Goal: Find specific page/section: Find specific page/section

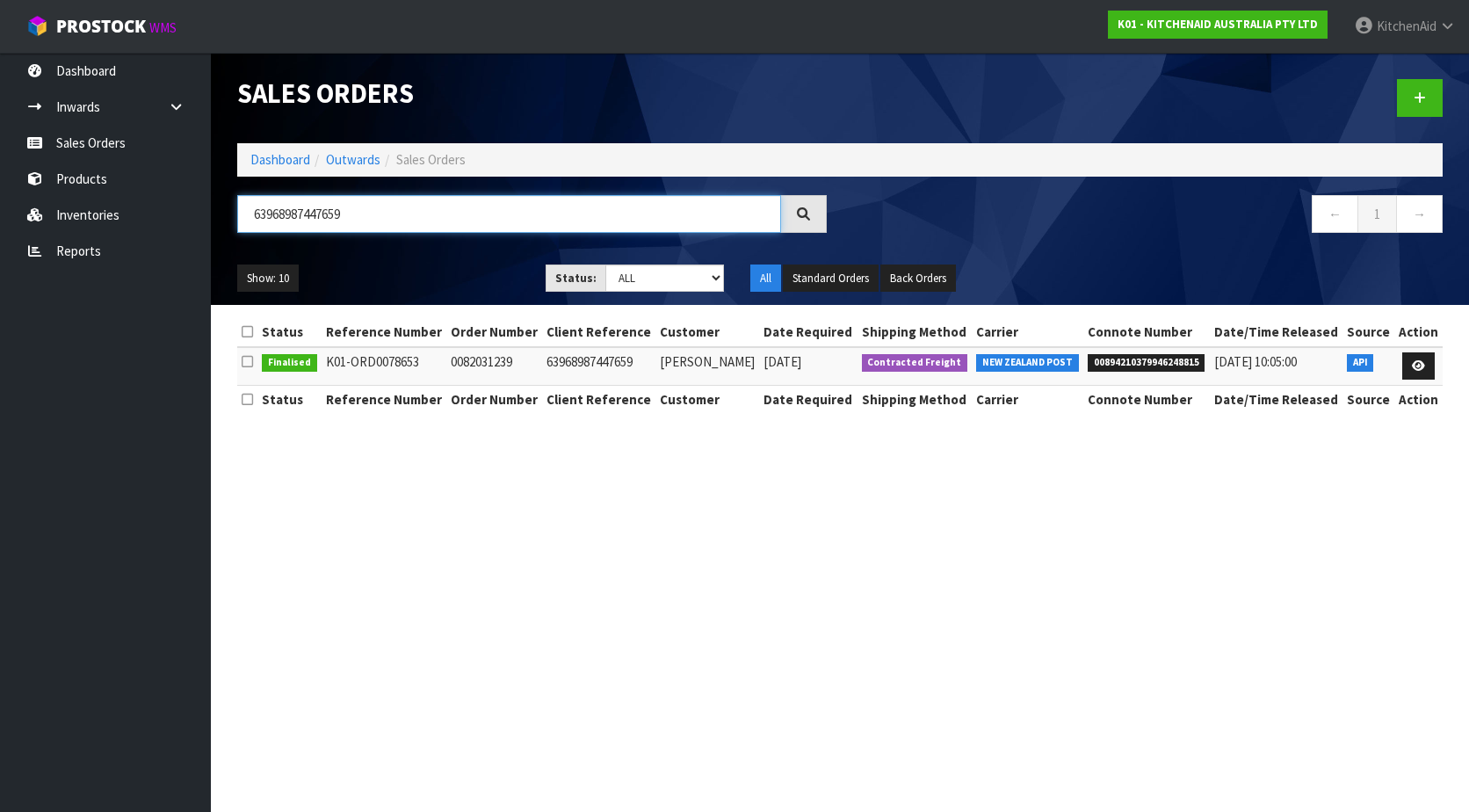
click at [362, 220] on input "63968987447659" at bounding box center [509, 214] width 544 height 38
drag, startPoint x: 407, startPoint y: 212, endPoint x: 163, endPoint y: 194, distance: 244.7
click at [163, 194] on body "Toggle navigation ProStock WMS K01 - KITCHENAID AUSTRALIA PTY LTD [GEOGRAPHIC_D…" at bounding box center [734, 406] width 1469 height 812
paste input "5KFP1319AOB"
type input "5KFP1319AOB"
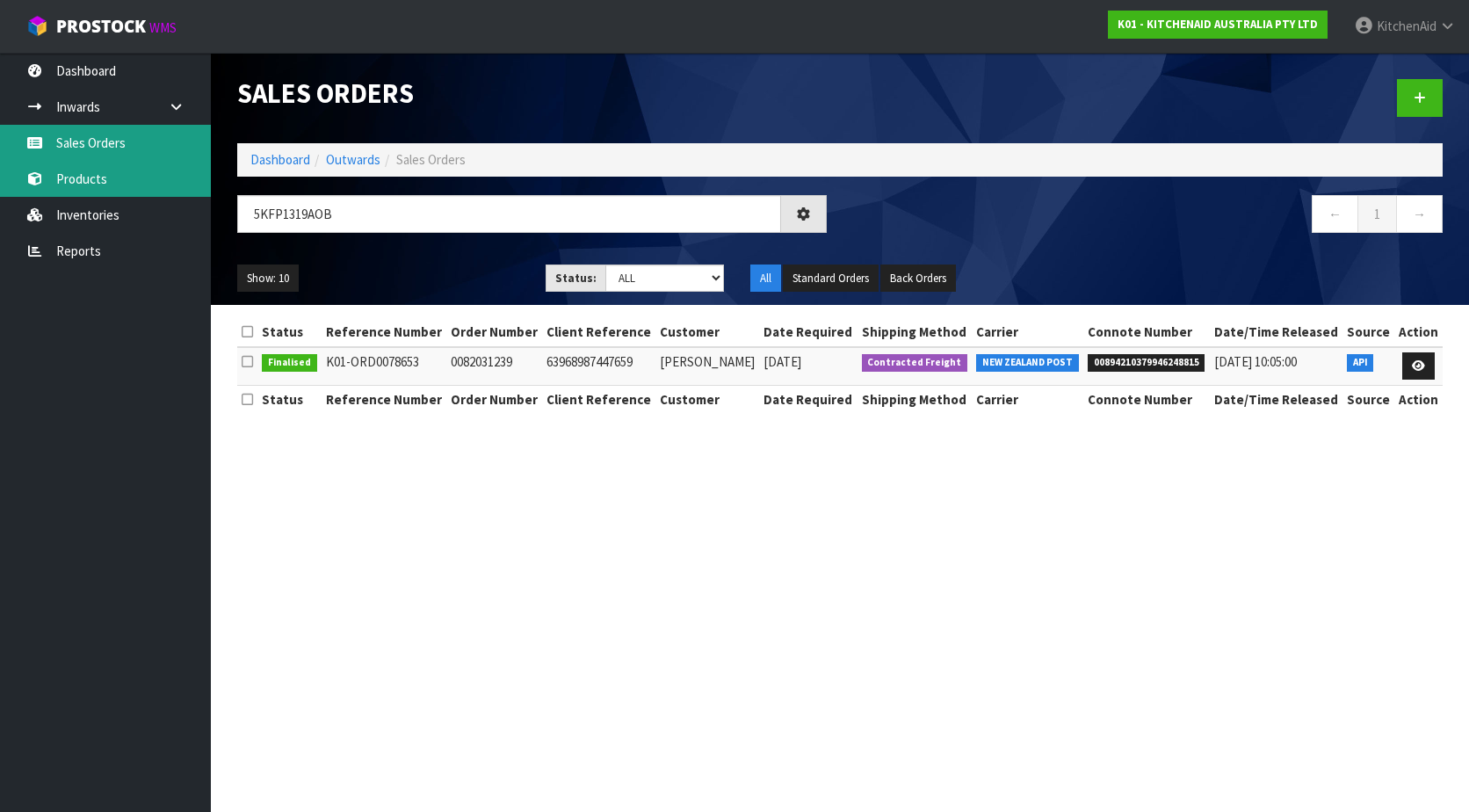
drag, startPoint x: 96, startPoint y: 154, endPoint x: 89, endPoint y: 172, distance: 19.3
click at [96, 154] on link "Sales Orders" at bounding box center [106, 142] width 211 height 36
click at [87, 177] on link "Products" at bounding box center [106, 179] width 211 height 36
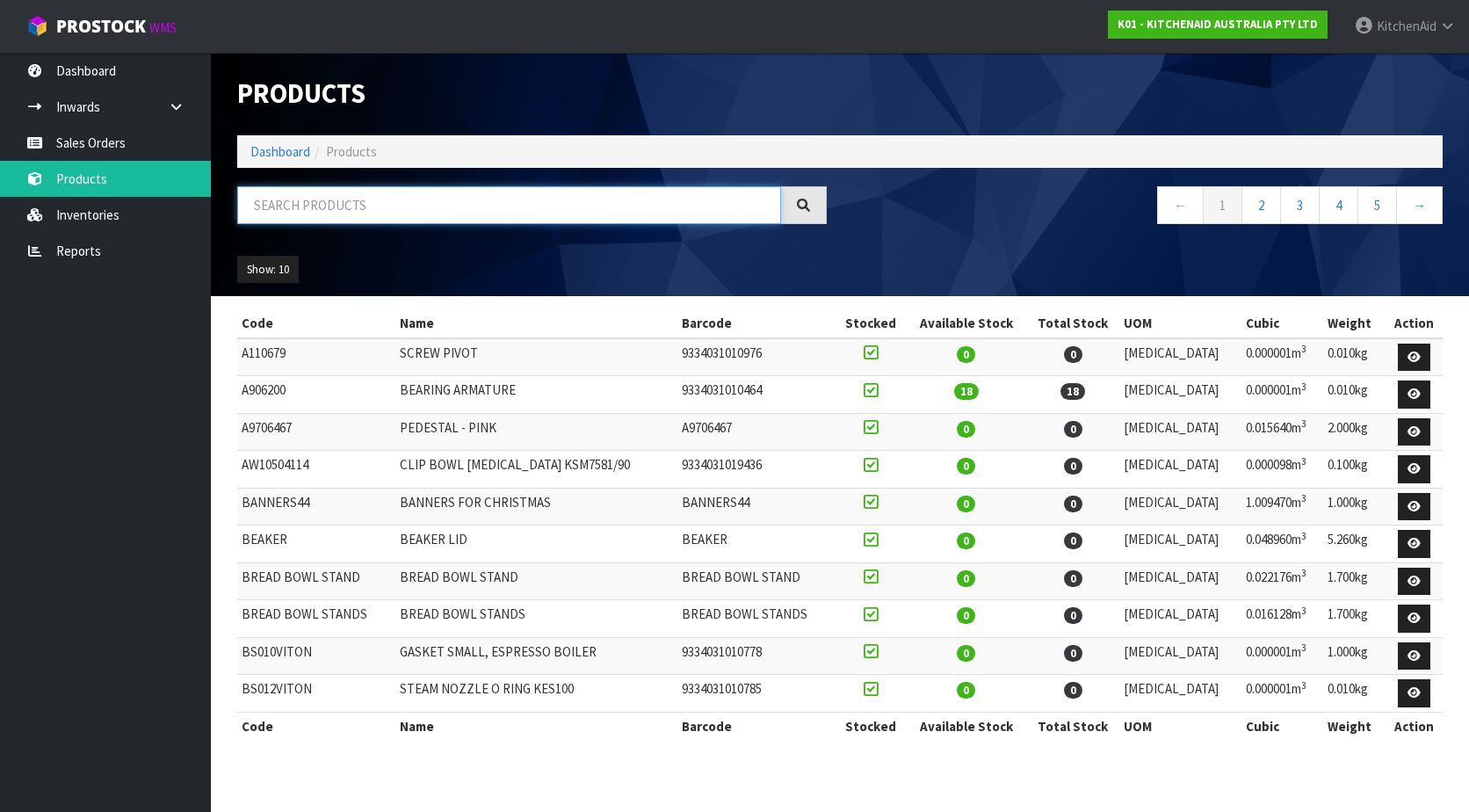
click at [420, 216] on input "text" at bounding box center [509, 205] width 544 height 38
paste input "5KFP1319AOB"
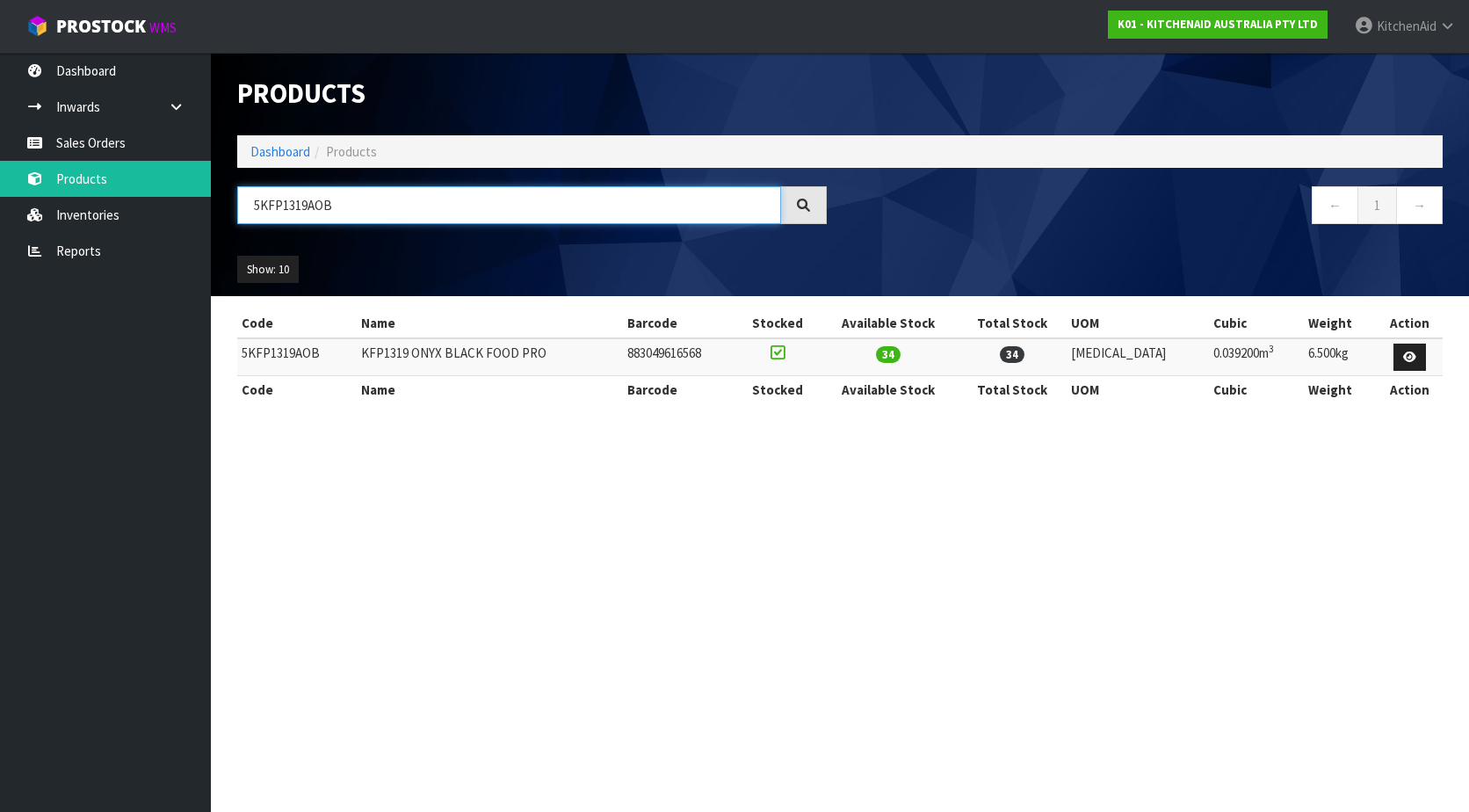
type input "5KFP1319AOB"
